Goal: Navigation & Orientation: Go to known website

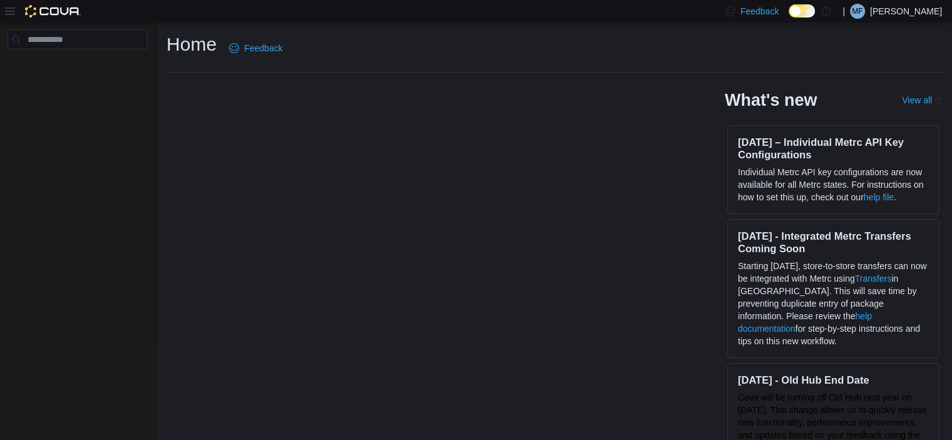
click at [917, 14] on p "Mike Fortin" at bounding box center [906, 11] width 72 height 15
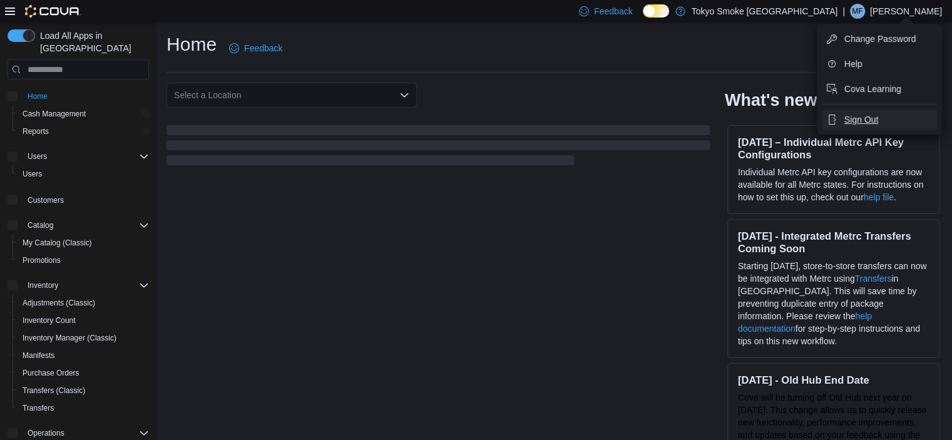
click at [867, 118] on span "Sign Out" at bounding box center [861, 119] width 34 height 13
